Goal: Transaction & Acquisition: Book appointment/travel/reservation

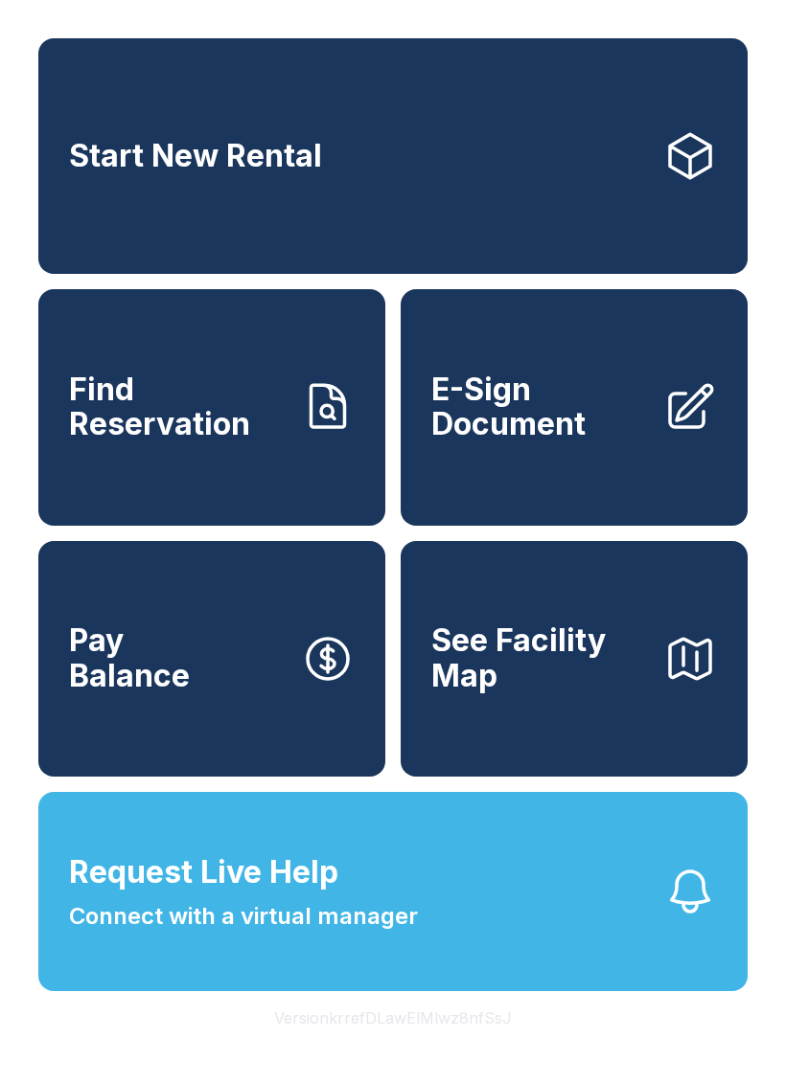
click at [281, 168] on span "Start New Rental" at bounding box center [195, 156] width 253 height 35
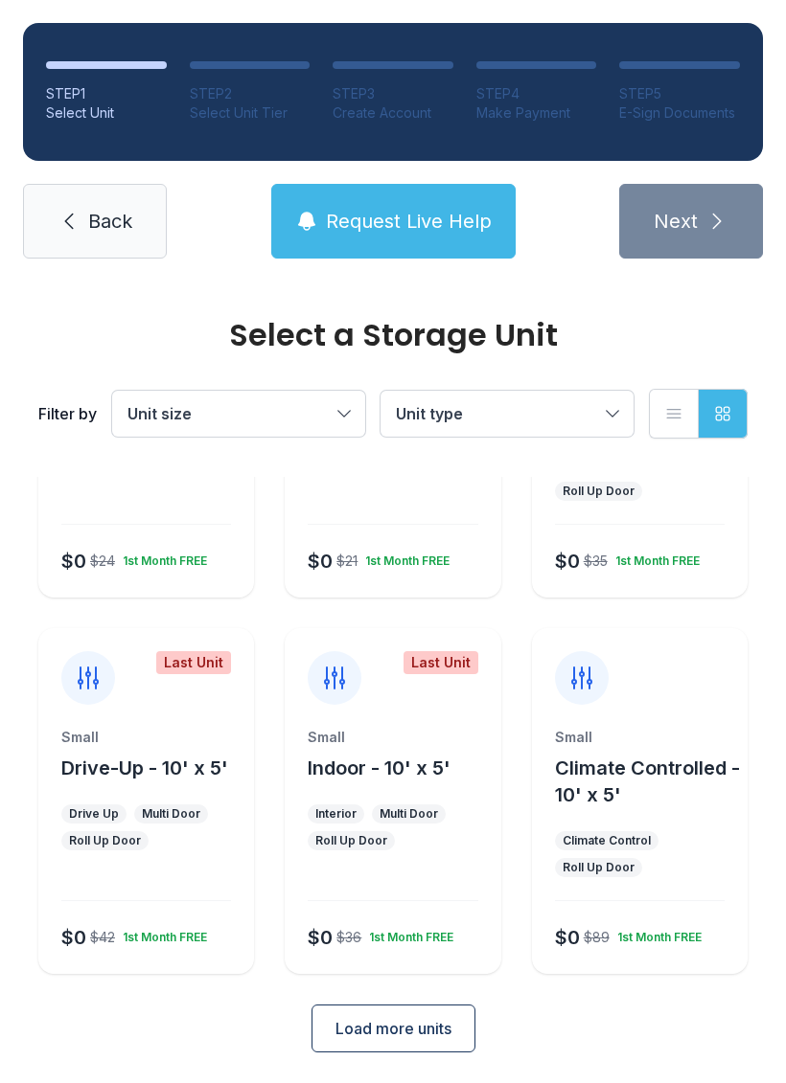
scroll to position [228, 0]
click at [403, 1029] on span "Load more units" at bounding box center [393, 1029] width 116 height 23
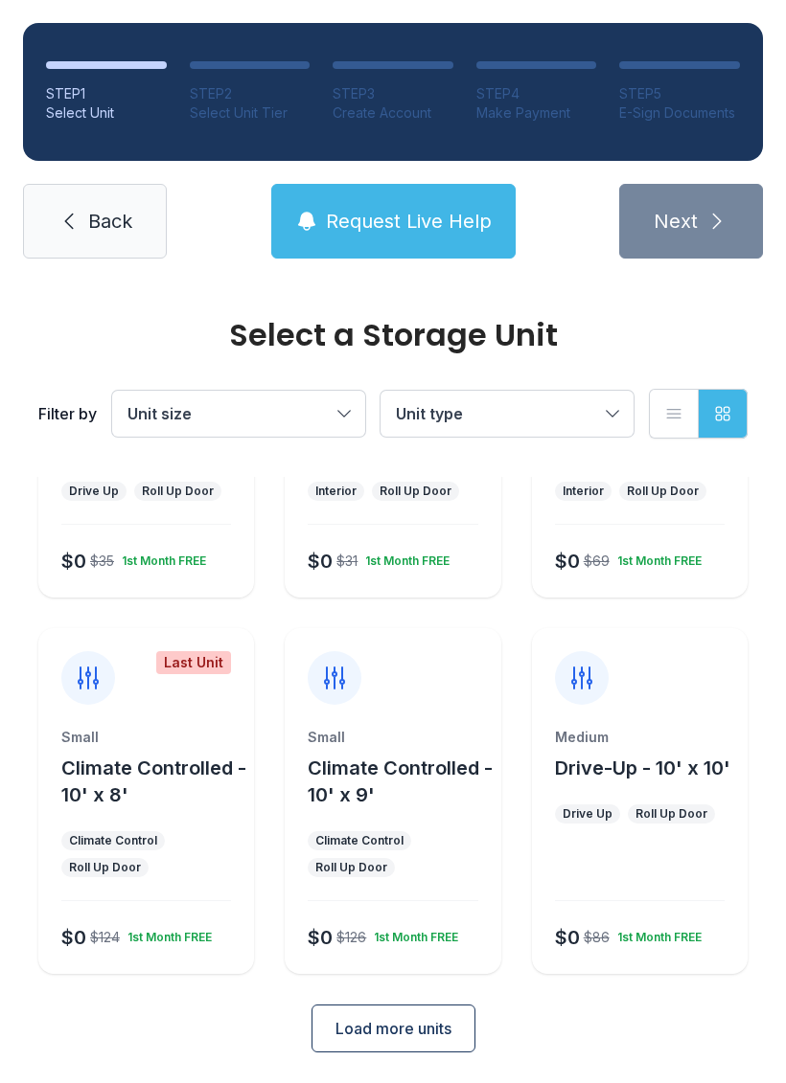
scroll to position [927, 0]
click at [410, 1030] on span "Load more units" at bounding box center [393, 1029] width 116 height 23
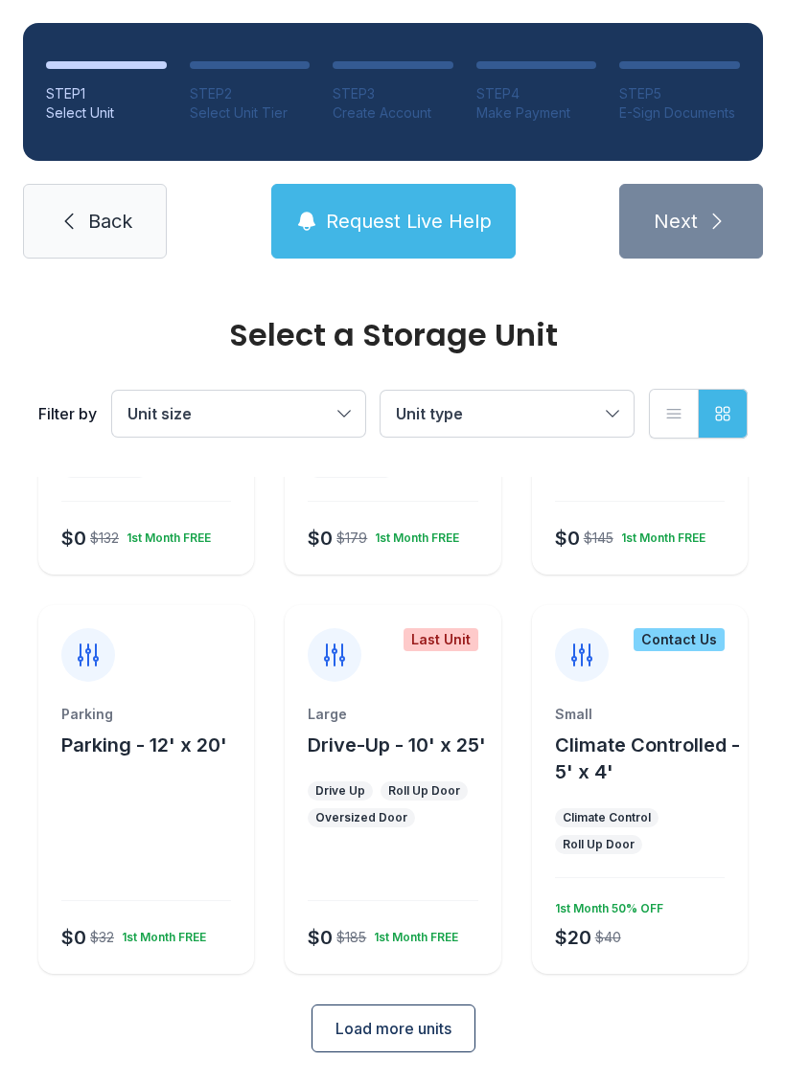
scroll to position [1703, 0]
click at [393, 1037] on span "Load more units" at bounding box center [393, 1029] width 116 height 23
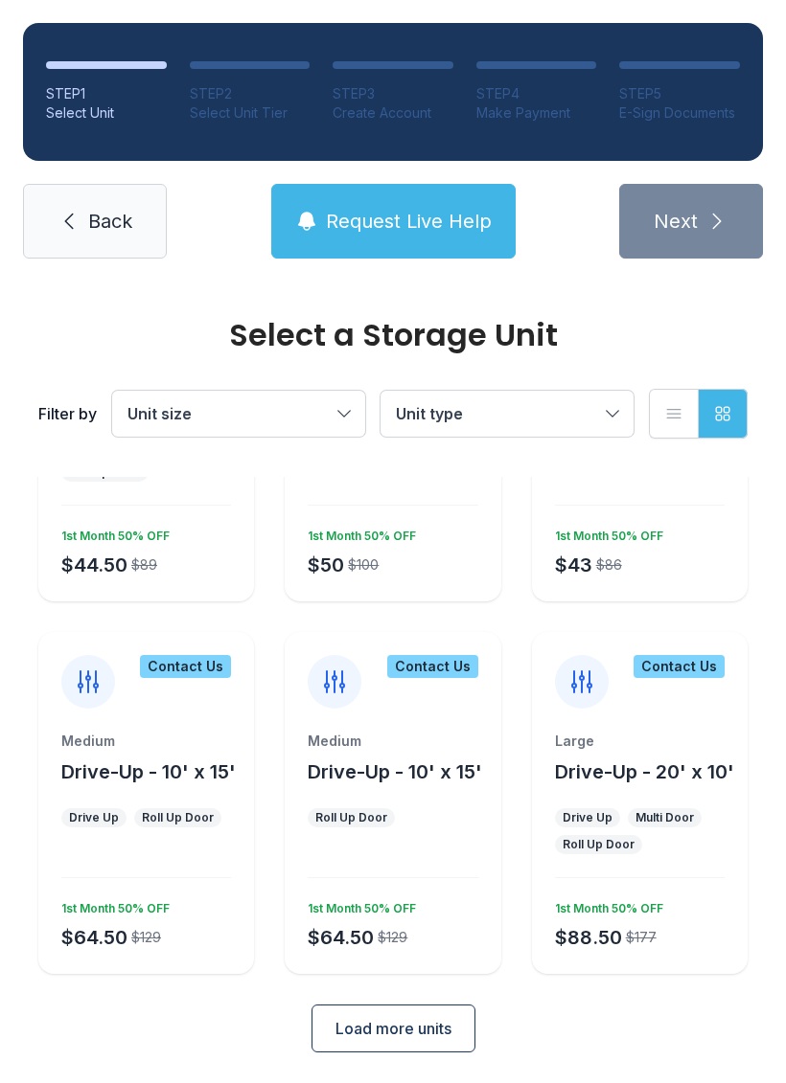
scroll to position [2475, 0]
click at [652, 788] on div "Large Drive-Up - 20' x 10' Drive Up Multi Door Roll Up Door $88.50 $177 1st Mon…" at bounding box center [640, 854] width 216 height 242
click at [631, 826] on div "Multi Door" at bounding box center [664, 818] width 74 height 19
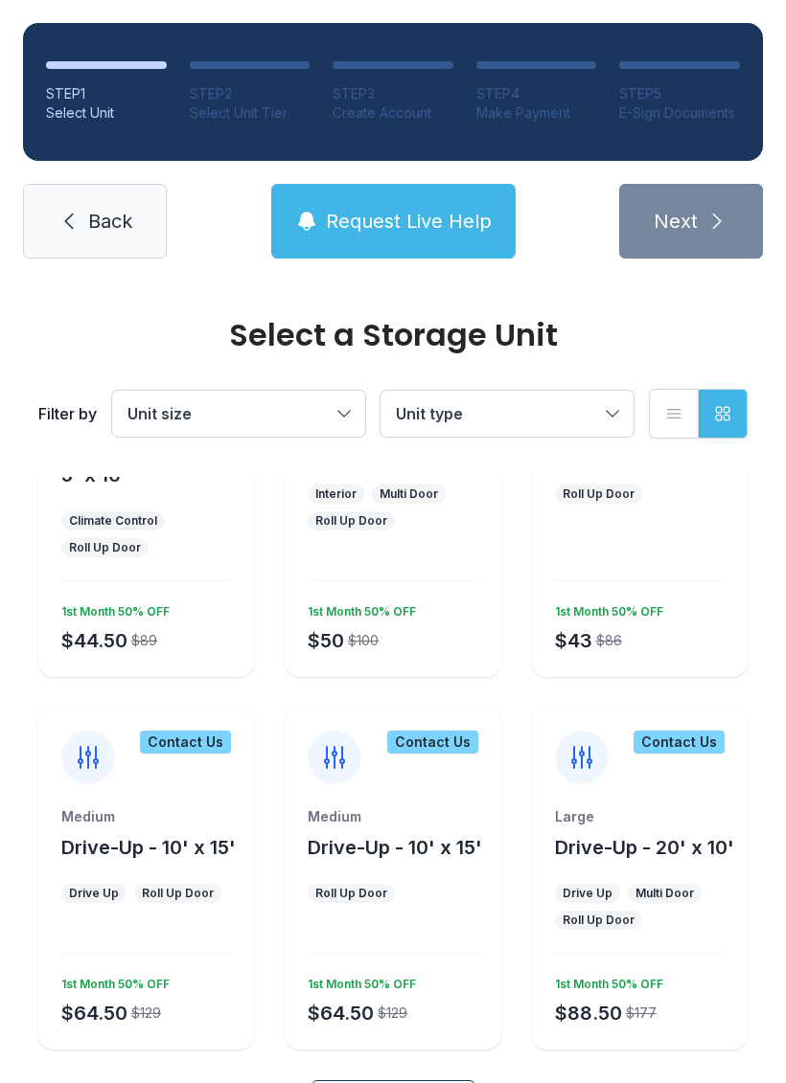
scroll to position [2403, 0]
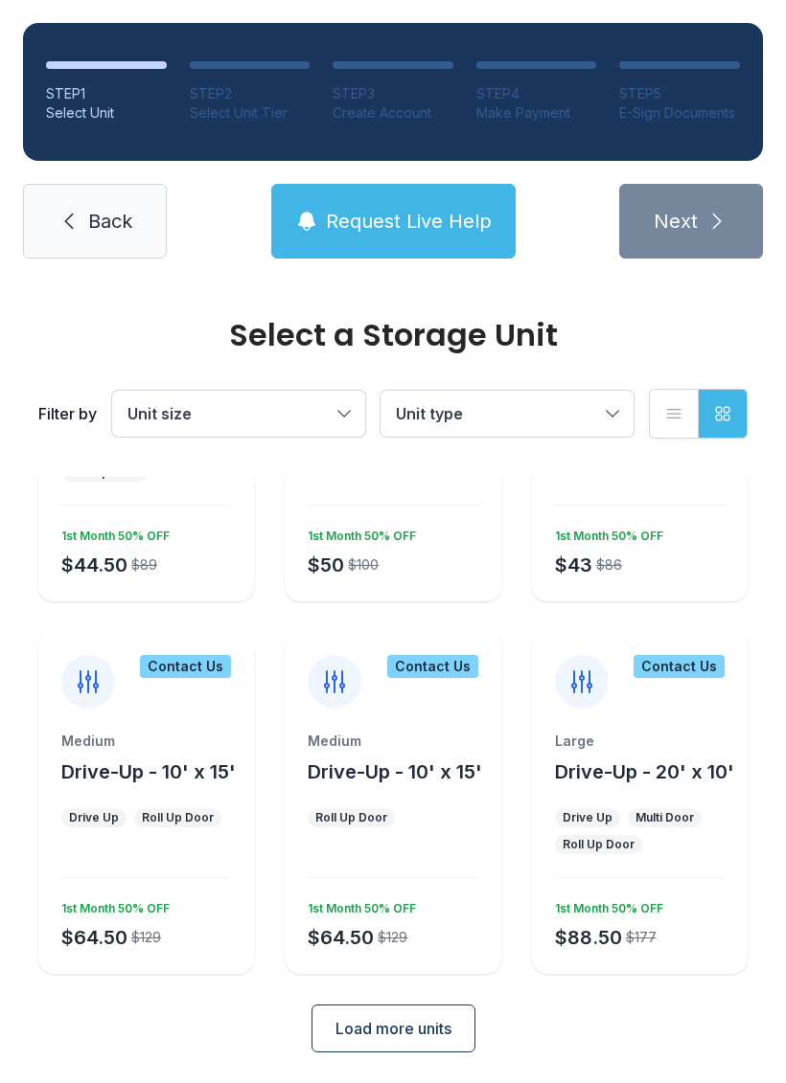
click at [393, 1023] on span "Load more units" at bounding box center [393, 1028] width 116 height 23
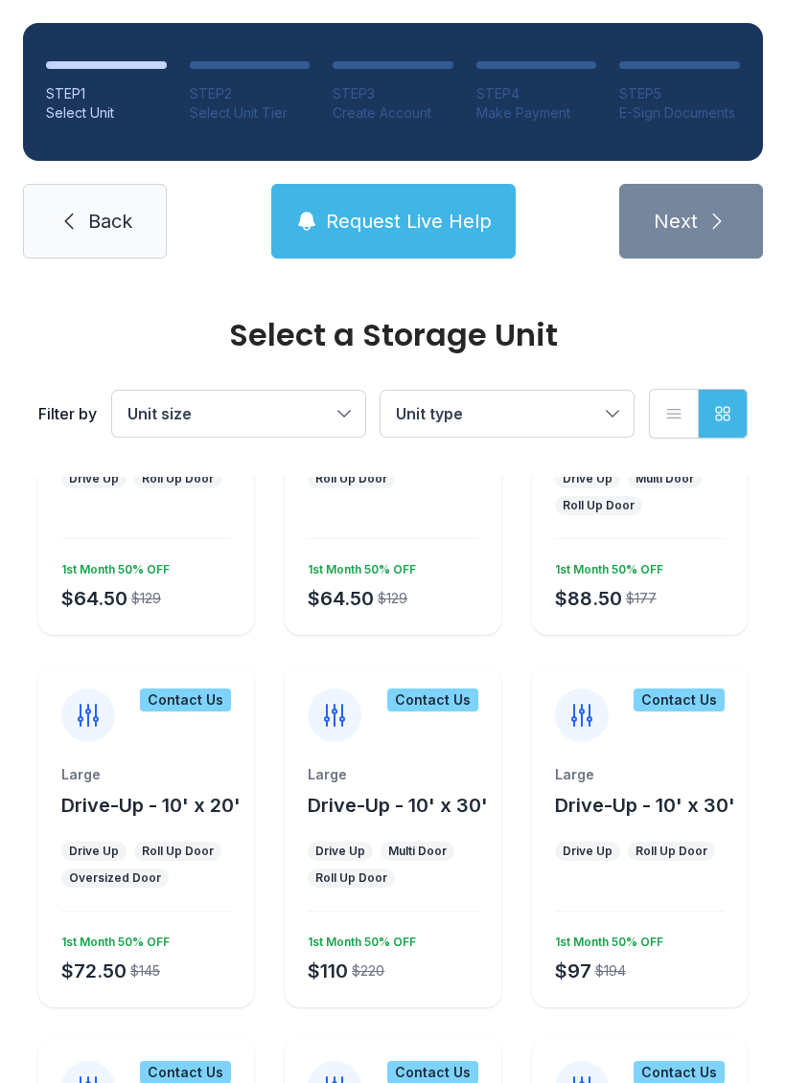
scroll to position [2818, 0]
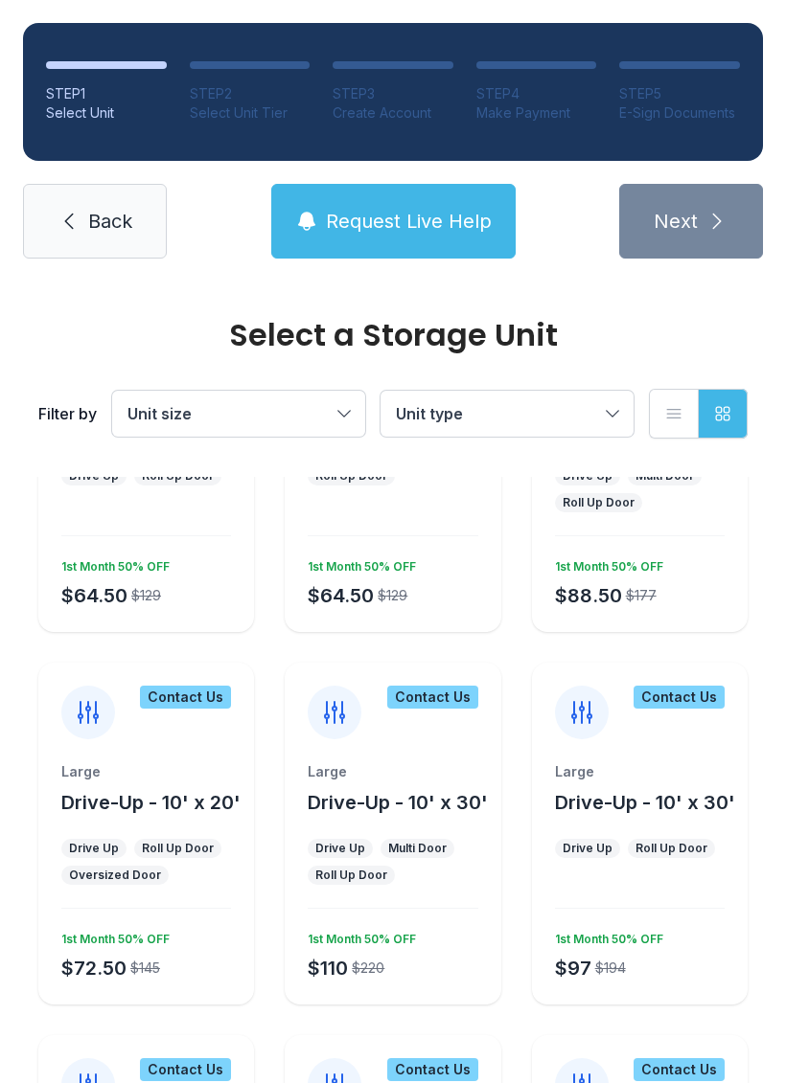
click at [95, 720] on icon at bounding box center [88, 712] width 19 height 21
click at [91, 723] on icon at bounding box center [88, 712] width 31 height 31
click at [99, 706] on icon at bounding box center [88, 712] width 31 height 31
click at [99, 705] on icon at bounding box center [88, 712] width 31 height 31
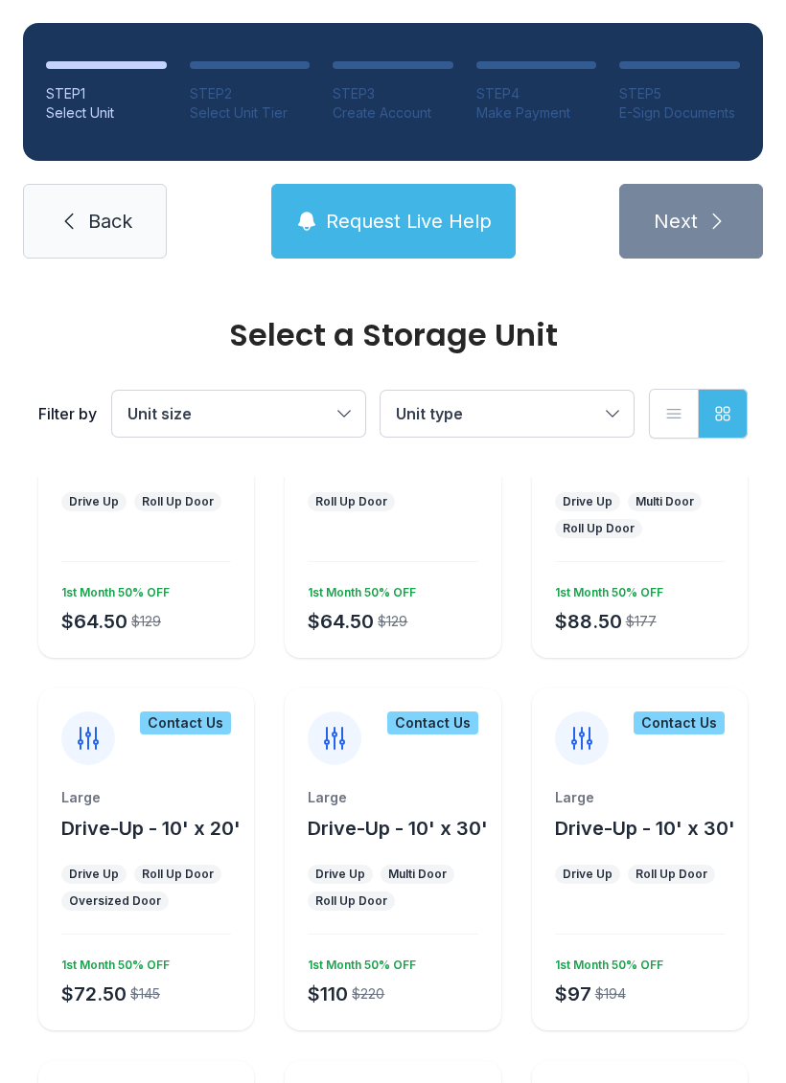
scroll to position [2858, 0]
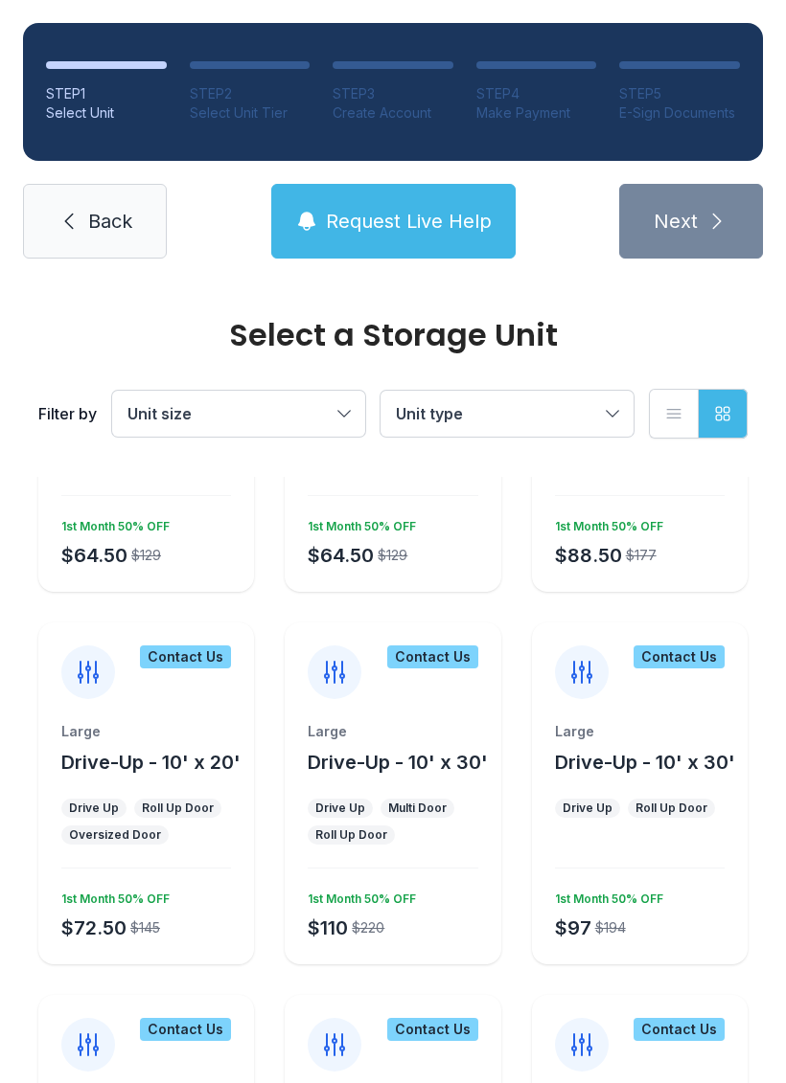
click at [103, 921] on div "$72.50" at bounding box center [93, 928] width 65 height 27
click at [82, 908] on div "$72.50 $145" at bounding box center [107, 924] width 106 height 34
click at [112, 894] on div "1st Month 50% OFF" at bounding box center [112, 895] width 116 height 23
click at [120, 804] on div "Drive Up" at bounding box center [93, 808] width 65 height 19
click at [188, 814] on div "Roll Up Door" at bounding box center [178, 808] width 72 height 15
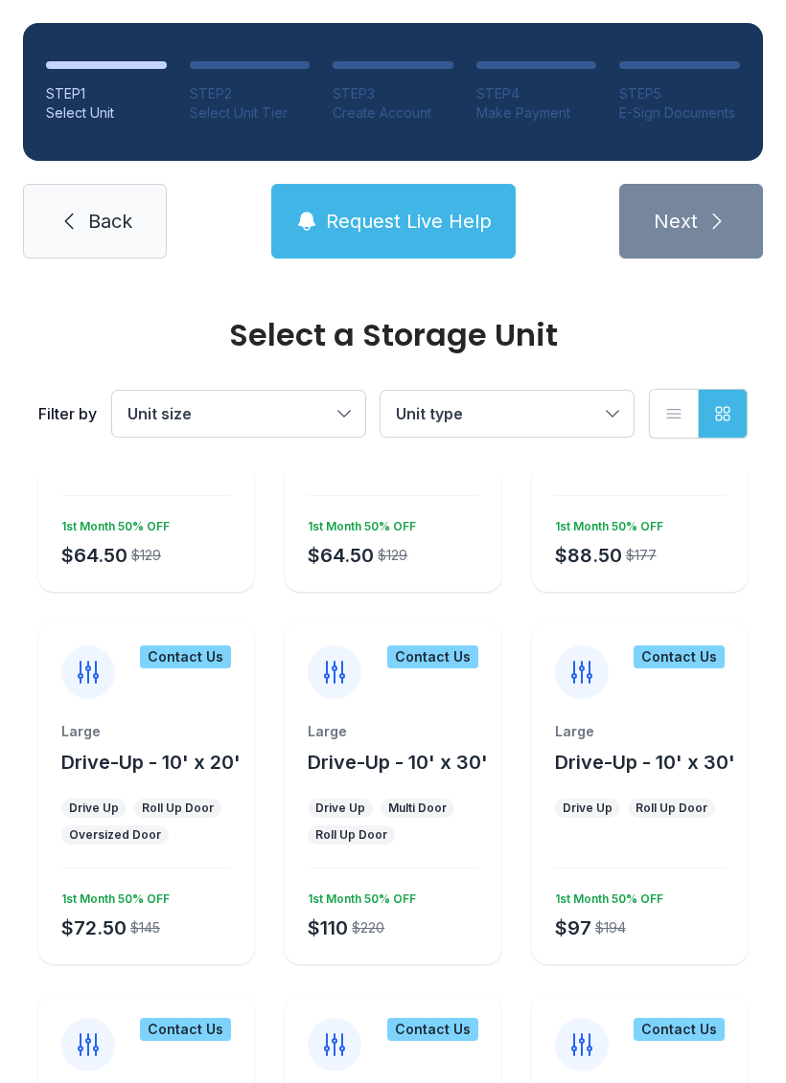
click at [78, 747] on div "Large Drive-Up - 10' x 20'" at bounding box center [146, 749] width 170 height 54
click at [88, 673] on icon at bounding box center [88, 672] width 19 height 21
click at [182, 660] on div "Contact Us" at bounding box center [185, 657] width 91 height 23
click at [400, 208] on span "Request Live Help" at bounding box center [409, 221] width 166 height 27
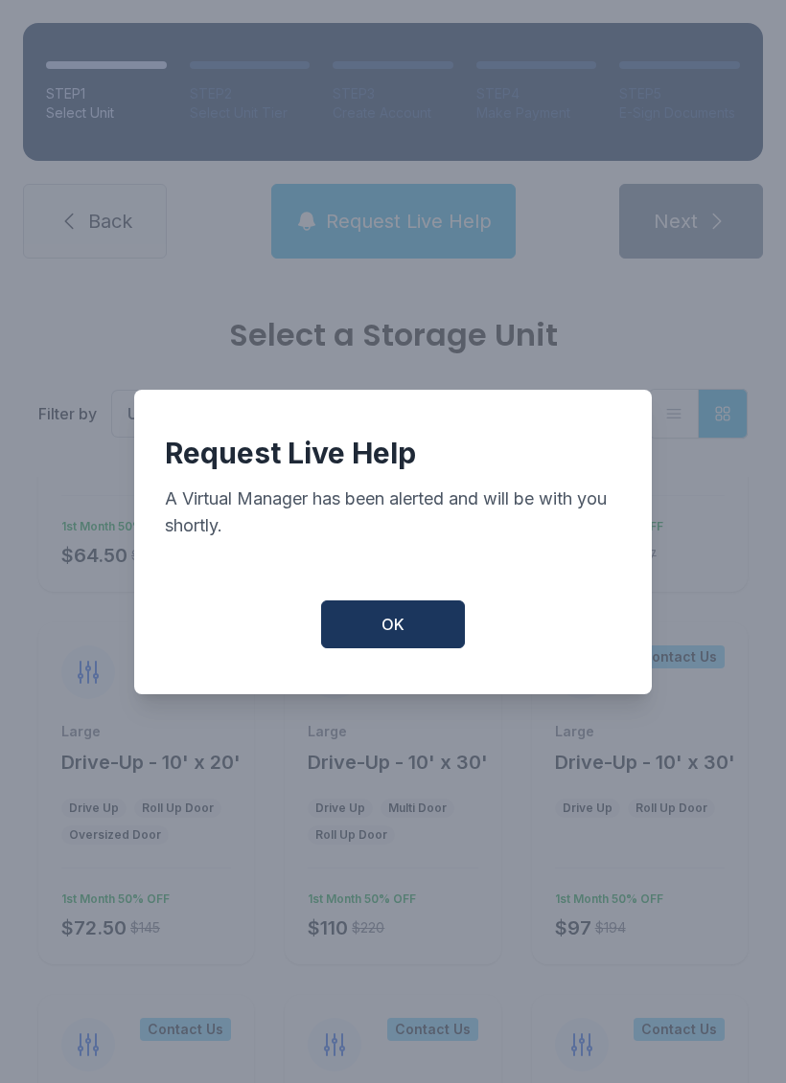
click at [404, 625] on button "OK" at bounding box center [393, 625] width 144 height 48
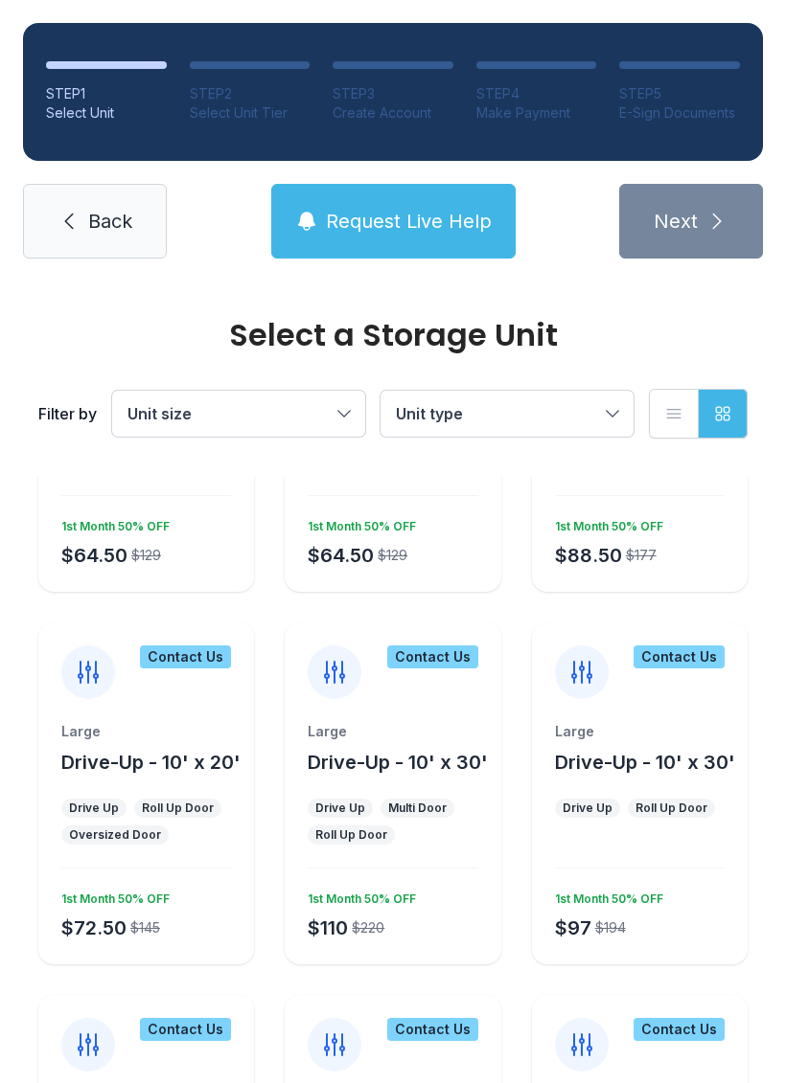
click at [393, 220] on span "Request Live Help" at bounding box center [409, 221] width 166 height 27
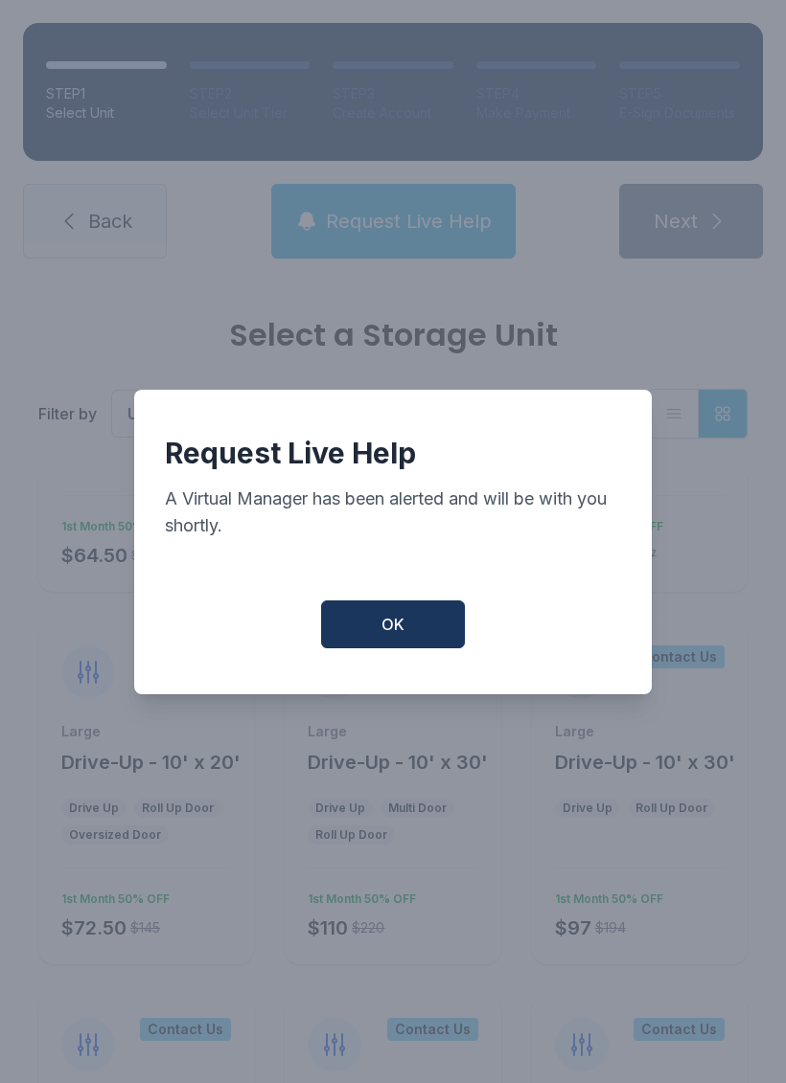
click at [394, 623] on button "OK" at bounding box center [393, 625] width 144 height 48
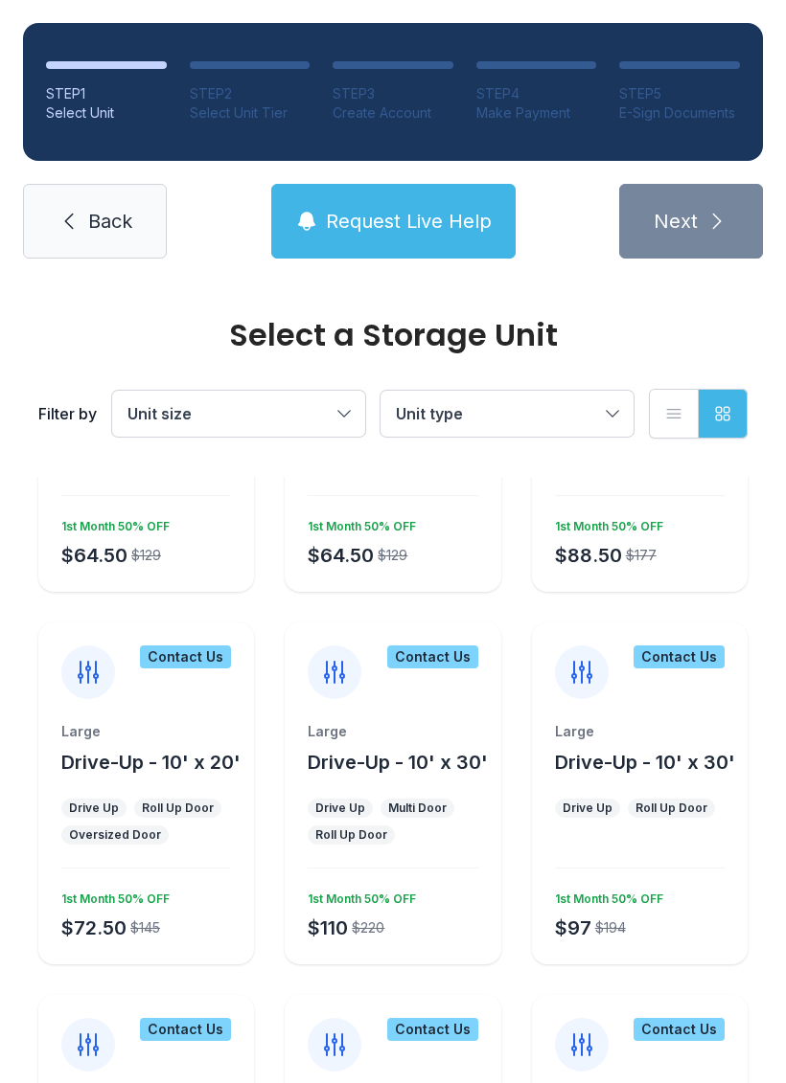
click at [378, 216] on span "Request Live Help" at bounding box center [409, 221] width 166 height 27
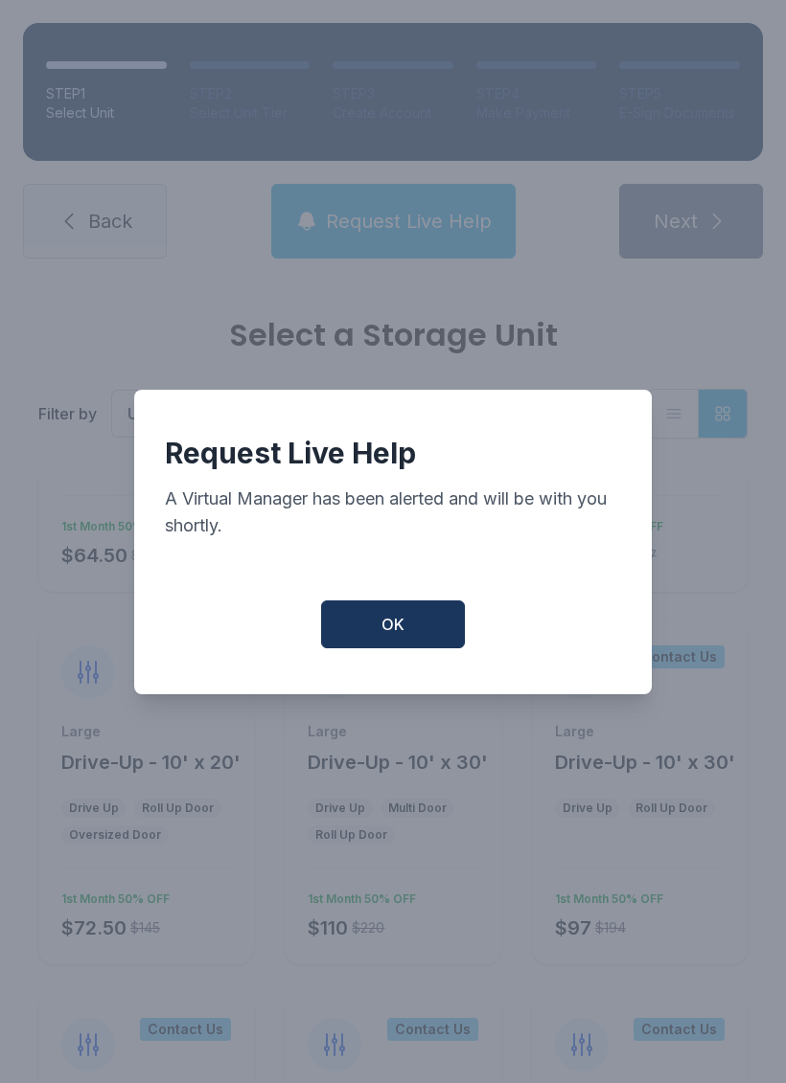
click at [390, 625] on span "OK" at bounding box center [392, 624] width 23 height 23
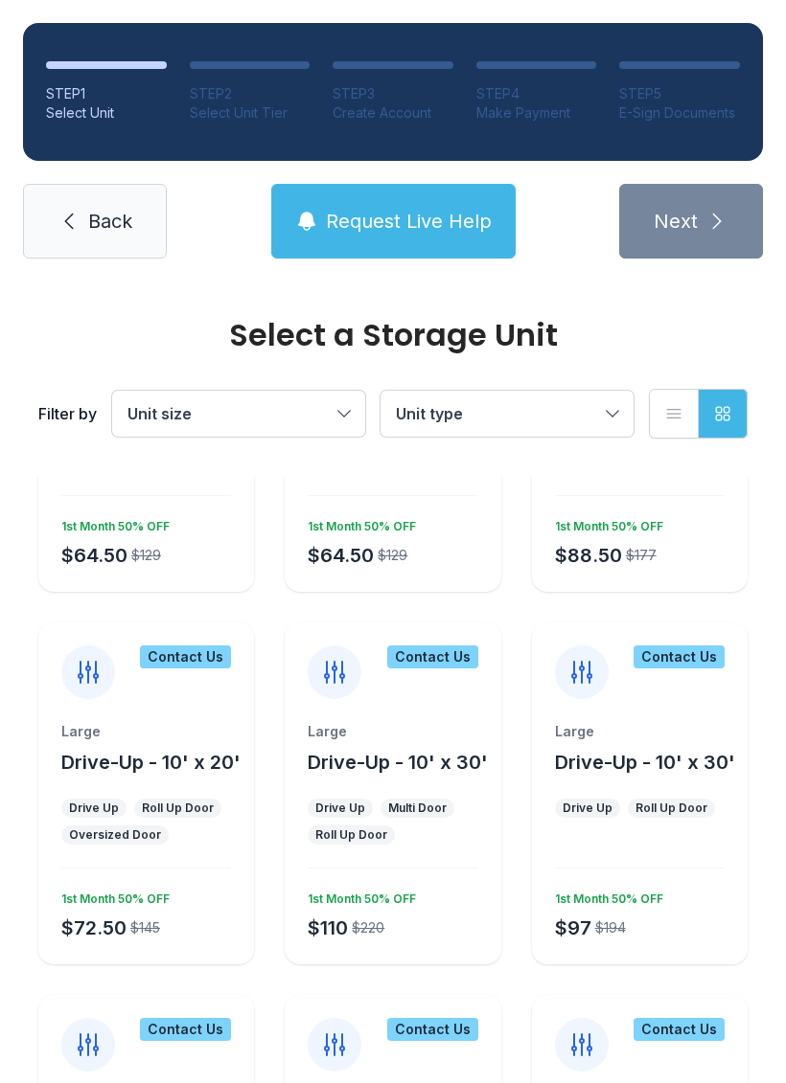
click at [134, 784] on div "Large Drive-Up - 10' x 20' Drive Up Roll Up Door Oversized Door $72.50 $145 1st…" at bounding box center [146, 843] width 216 height 242
click at [142, 803] on div "Roll Up Door" at bounding box center [178, 808] width 72 height 15
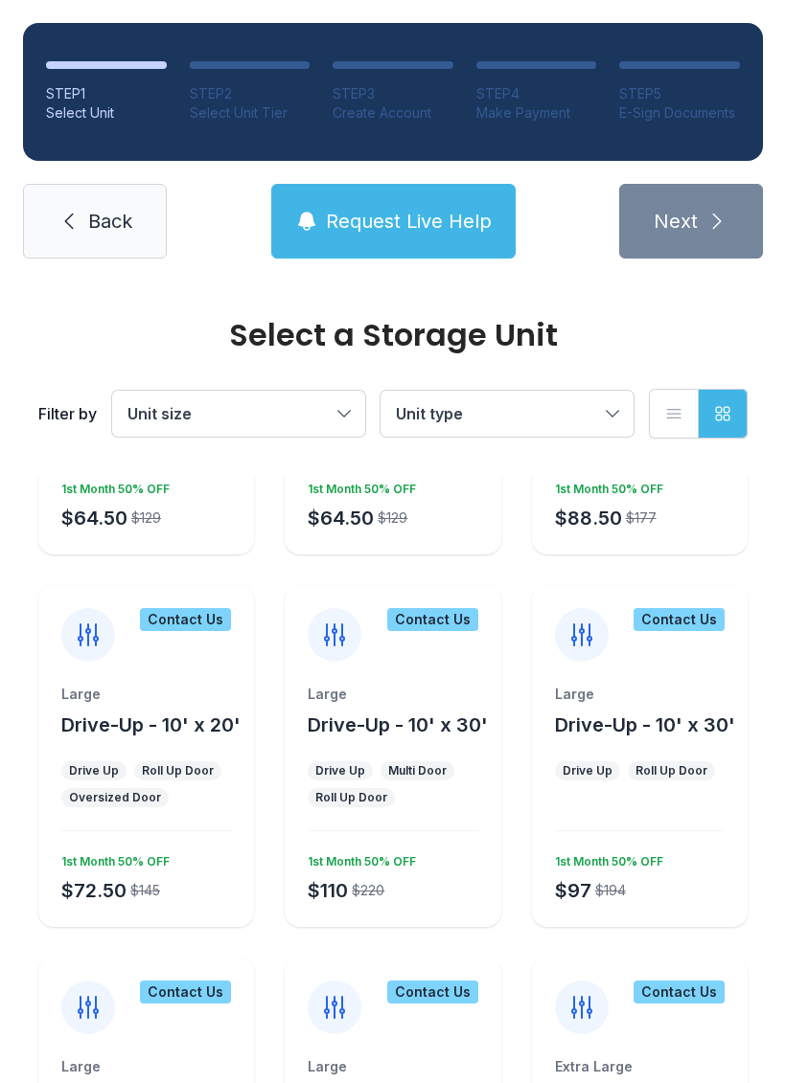
scroll to position [2899, 0]
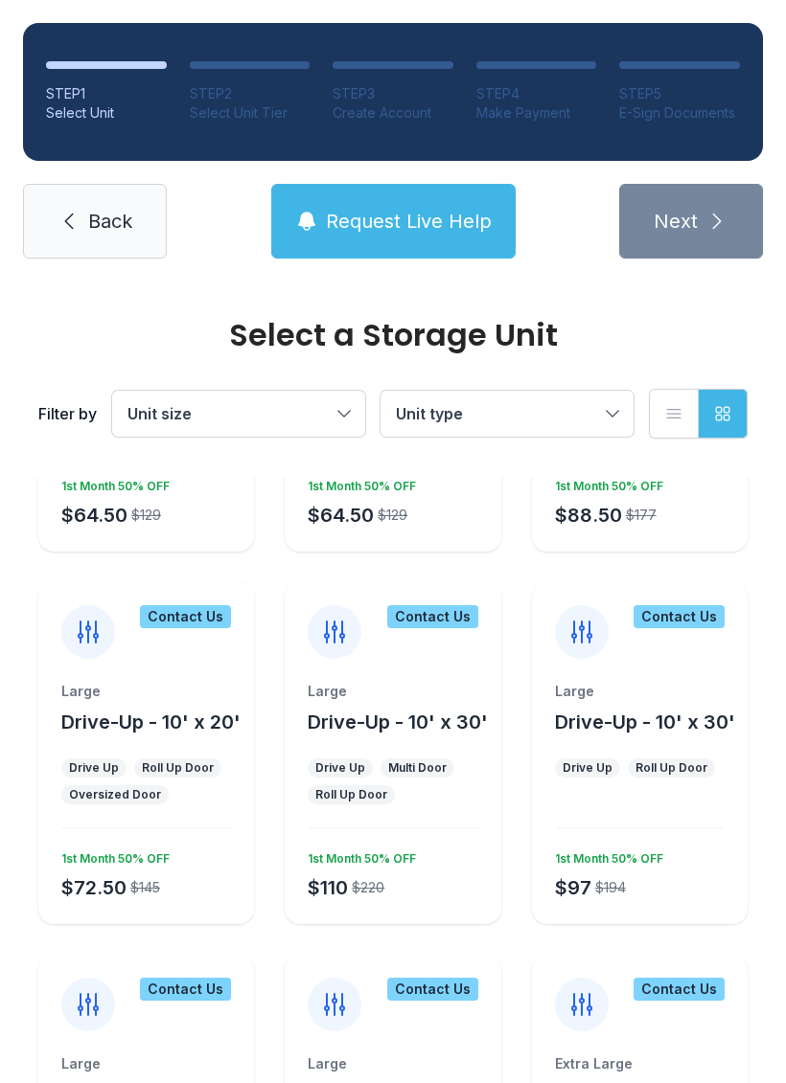
click at [121, 767] on div "Drive Up" at bounding box center [93, 768] width 65 height 19
click at [161, 696] on div "Large" at bounding box center [146, 691] width 170 height 19
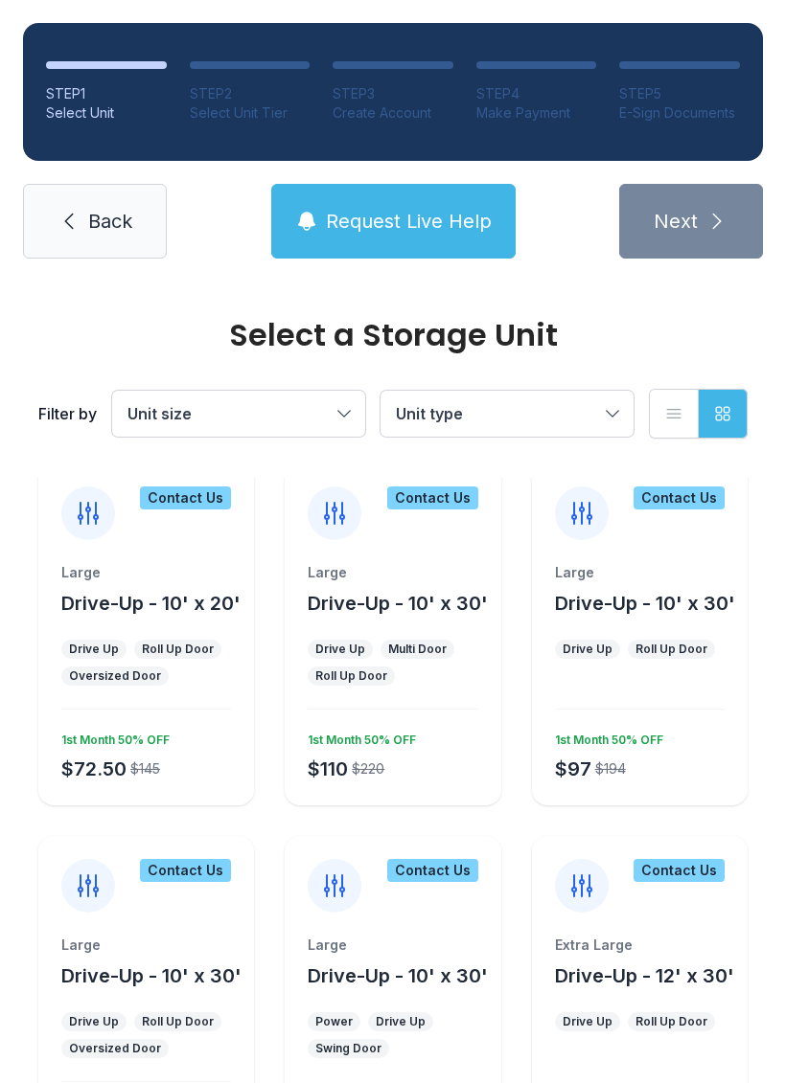
scroll to position [3041, 0]
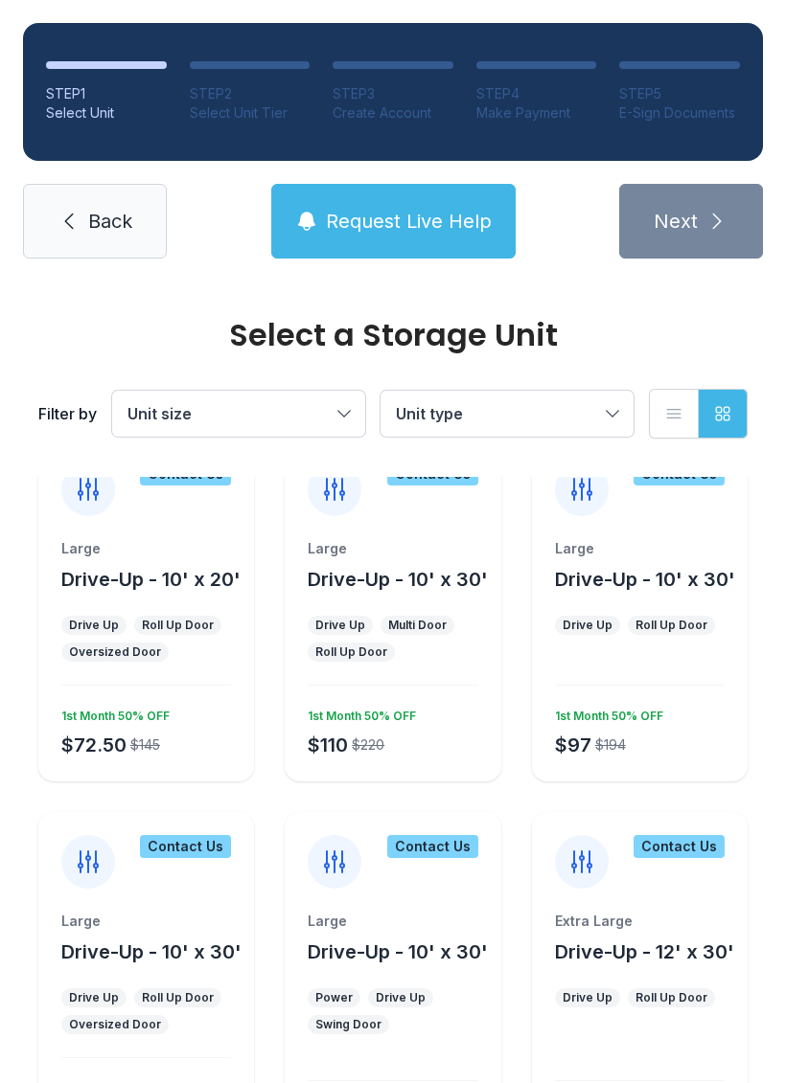
click at [422, 195] on button "Request Live Help" at bounding box center [393, 221] width 244 height 75
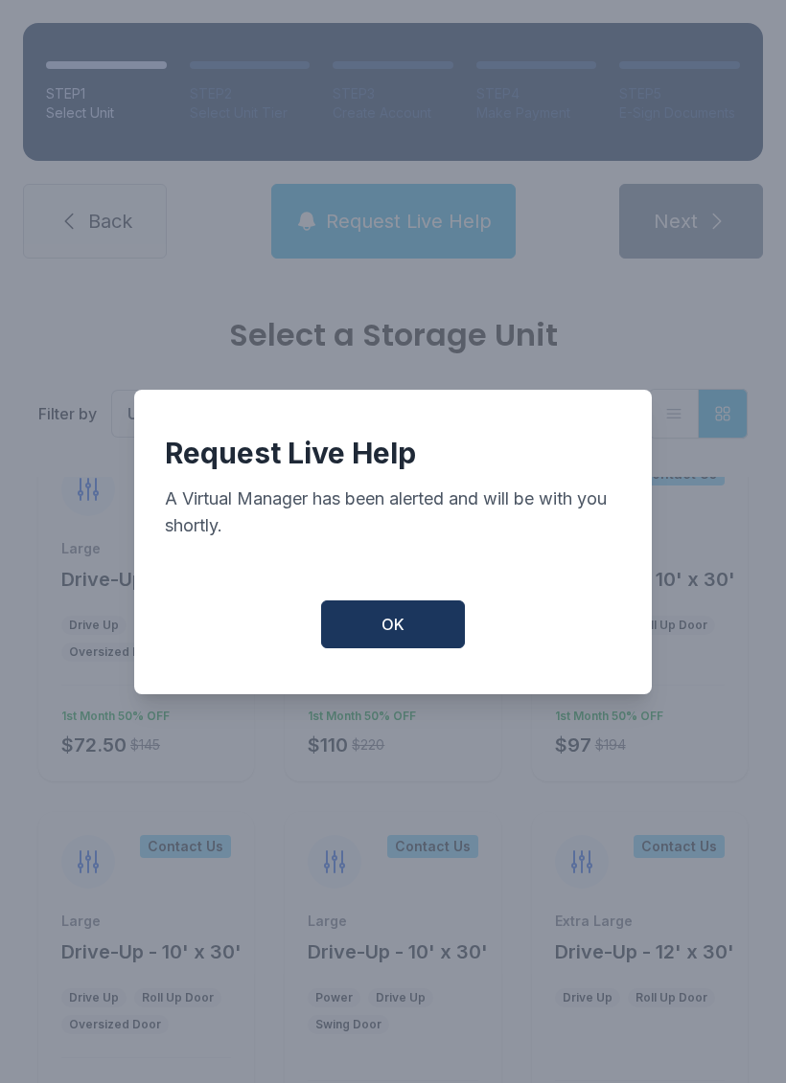
click at [393, 636] on span "OK" at bounding box center [392, 624] width 23 height 23
